Goal: Find specific page/section: Find specific page/section

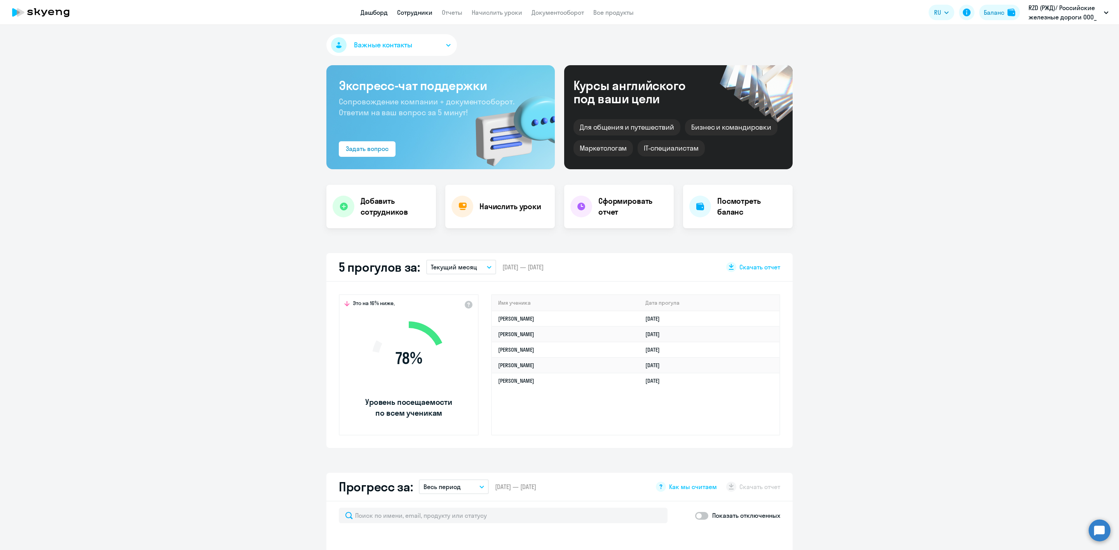
click at [406, 12] on link "Сотрудники" at bounding box center [414, 13] width 35 height 8
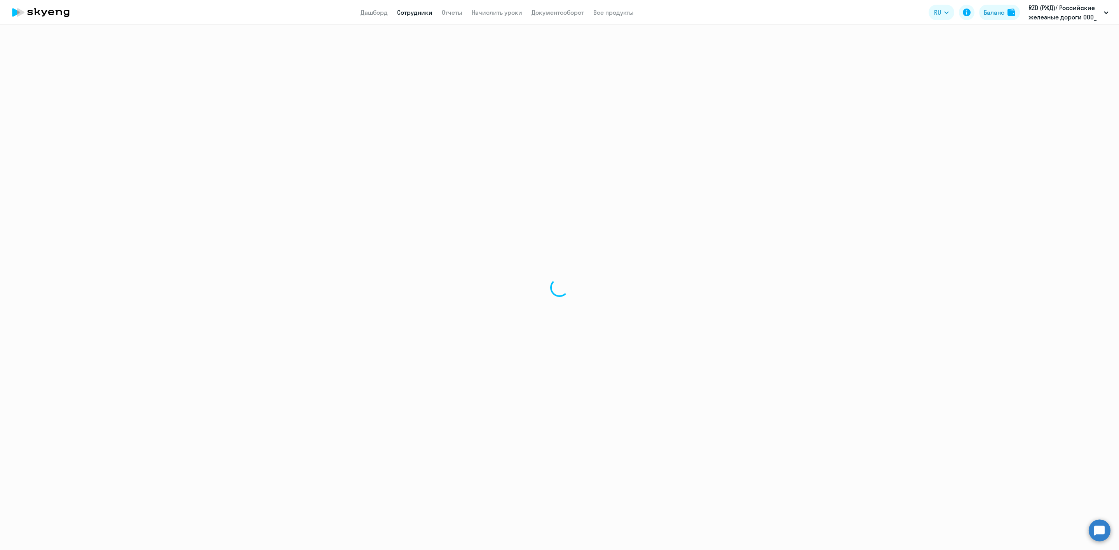
select select "30"
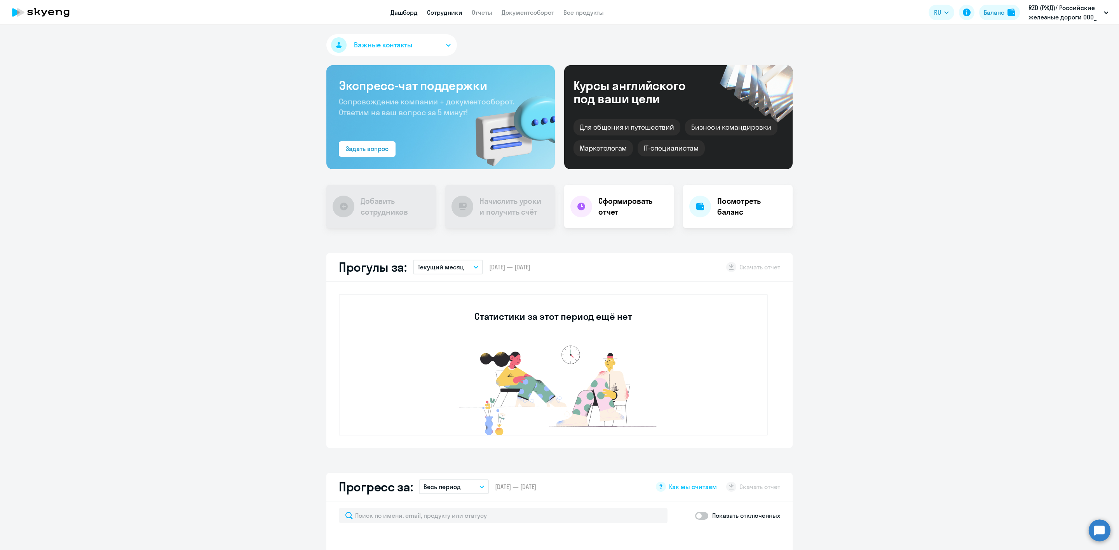
click at [448, 10] on link "Сотрудники" at bounding box center [444, 13] width 35 height 8
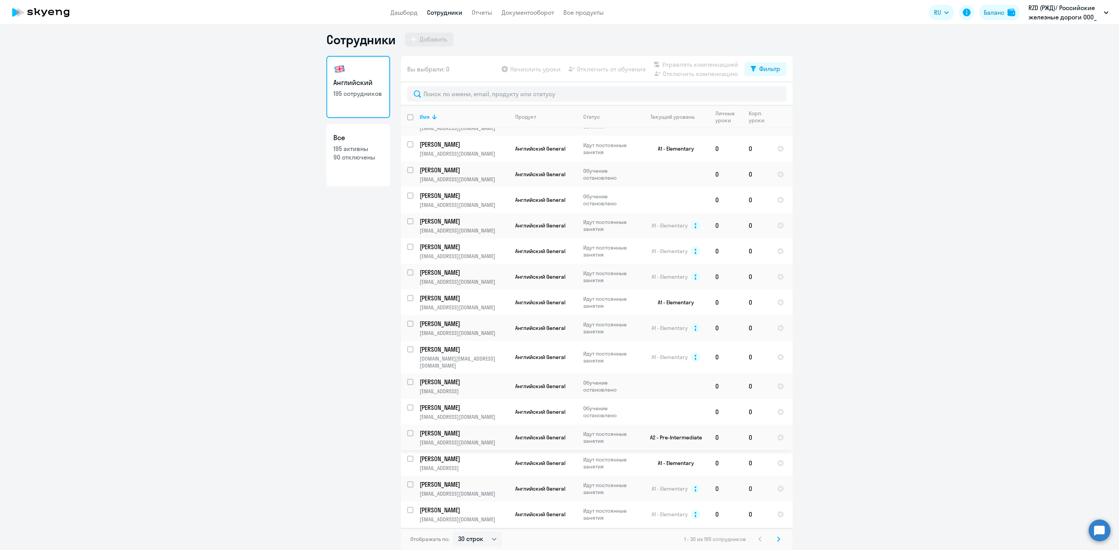
scroll to position [350, 0]
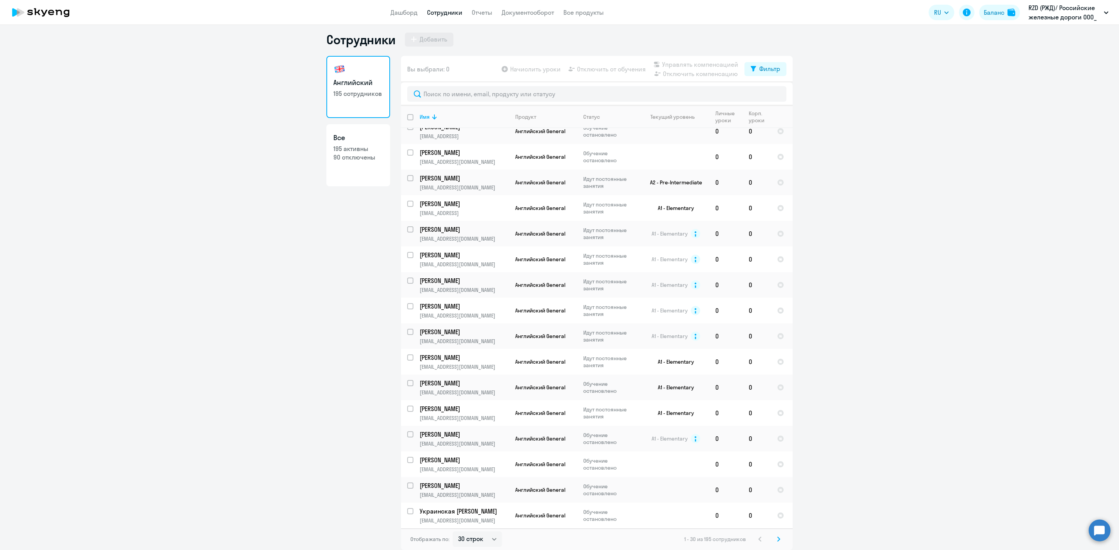
click at [777, 541] on icon at bounding box center [778, 539] width 2 height 4
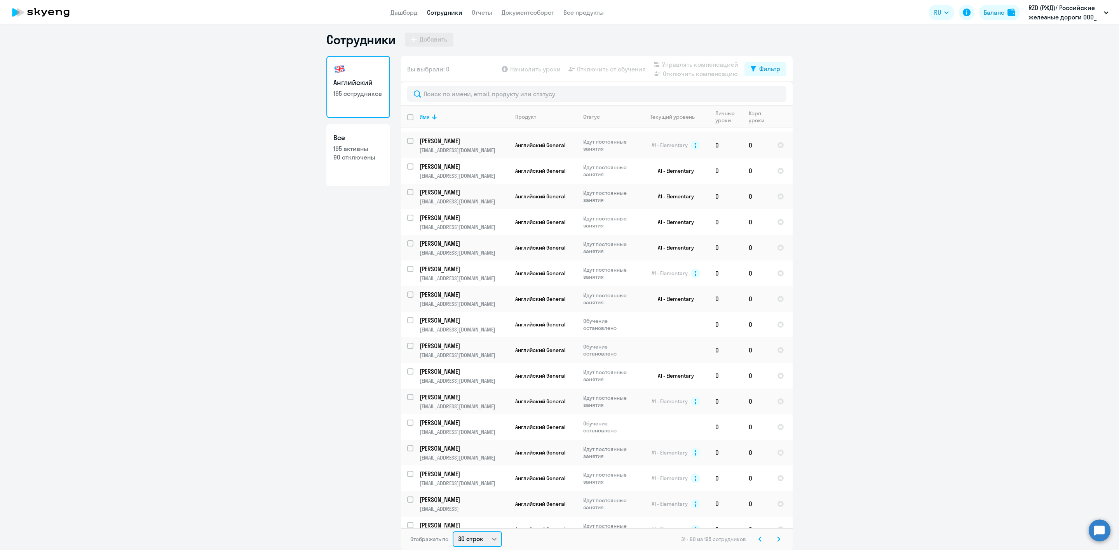
click at [473, 541] on select "30 строк 50 строк 100 строк" at bounding box center [476, 540] width 49 height 16
select select "100"
click at [452, 532] on select "30 строк 50 строк 100 строк" at bounding box center [476, 540] width 49 height 16
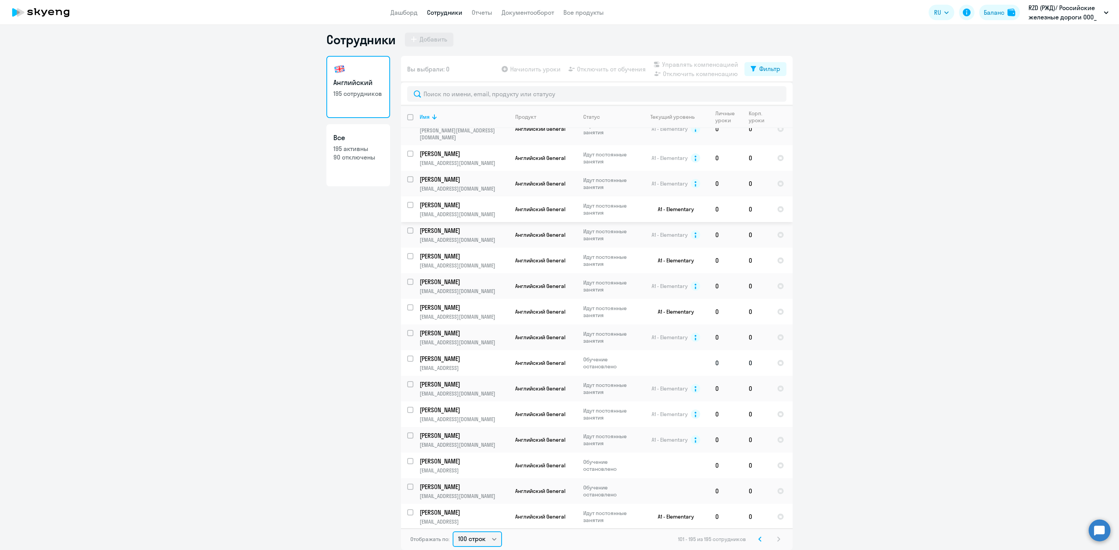
scroll to position [1978, 0]
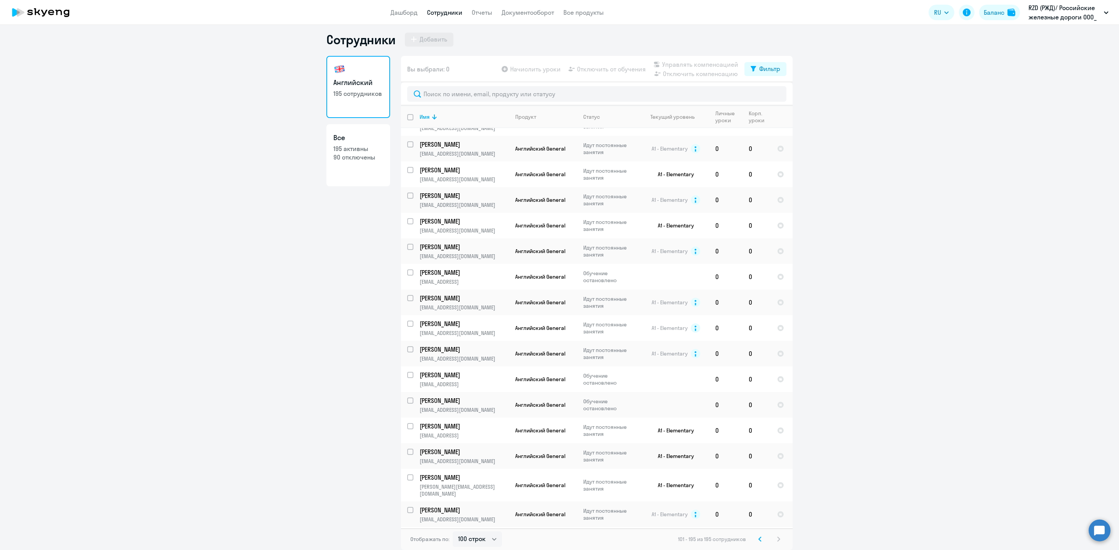
click at [755, 541] on svg-icon at bounding box center [759, 539] width 9 height 9
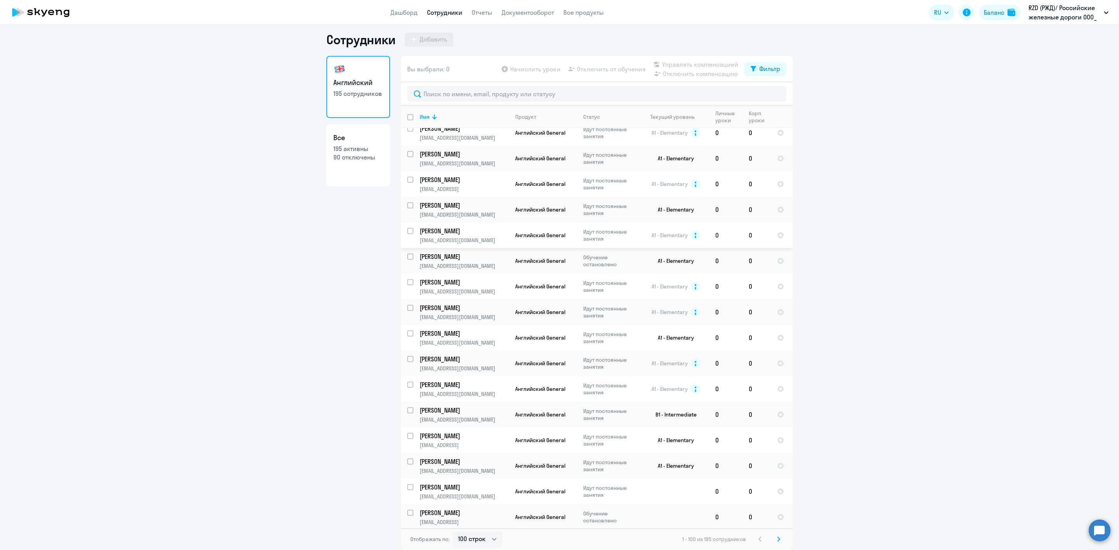
scroll to position [2103, 0]
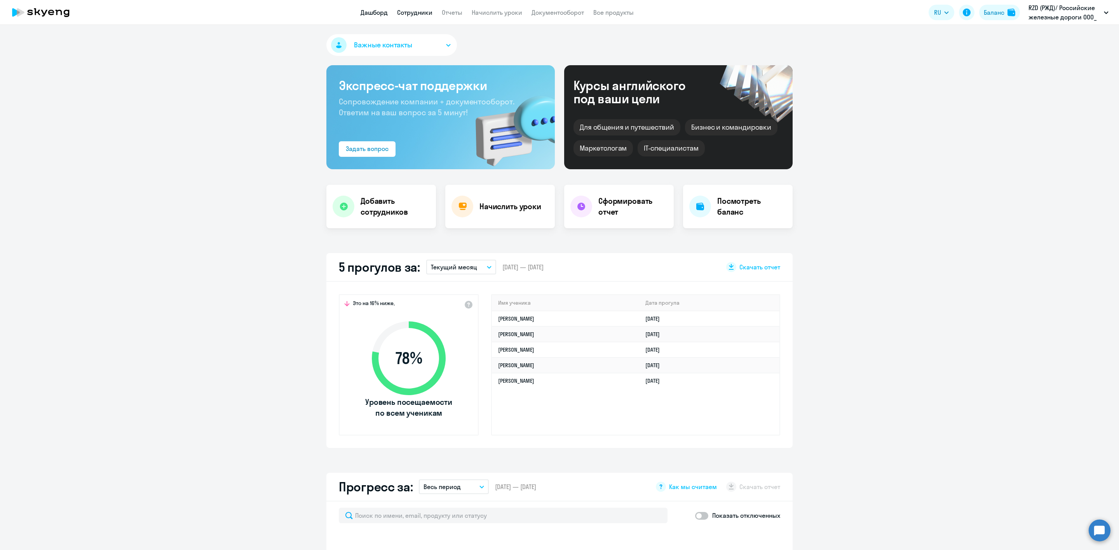
click at [421, 16] on link "Сотрудники" at bounding box center [414, 13] width 35 height 8
select select "30"
